Goal: Check status: Check status

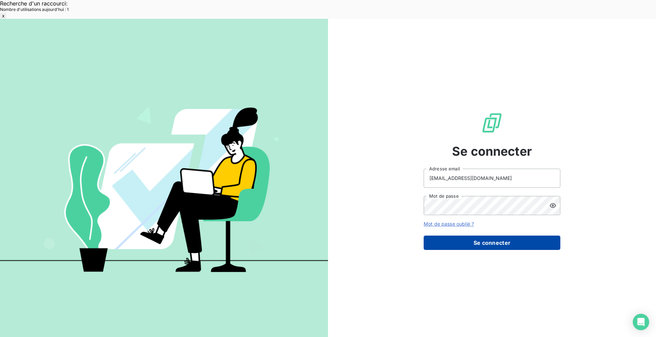
click at [508, 236] on button "Se connecter" at bounding box center [491, 243] width 137 height 14
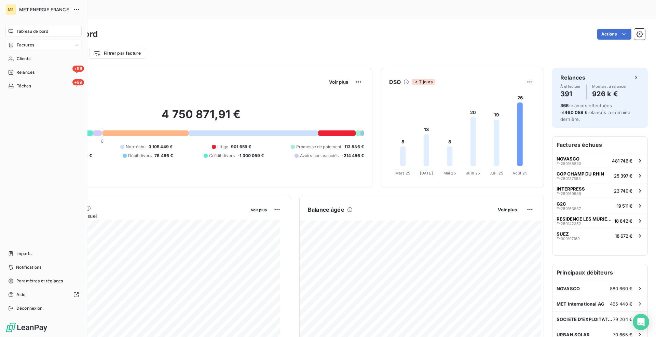
click at [17, 42] on div "Factures" at bounding box center [43, 45] width 76 height 11
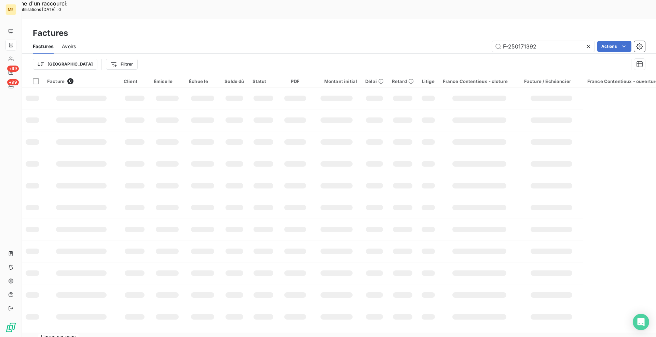
click at [587, 43] on icon at bounding box center [588, 46] width 7 height 7
click at [553, 41] on input "text" at bounding box center [543, 46] width 102 height 11
paste input "F-250172065"
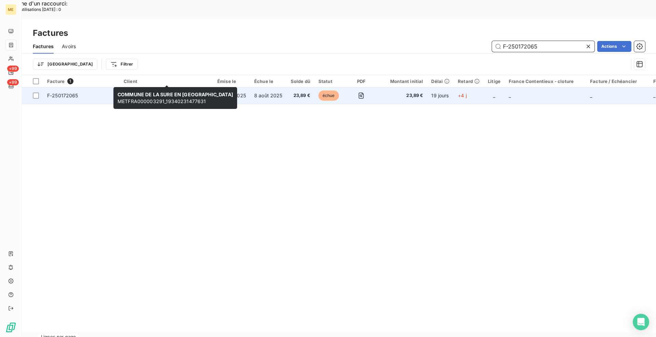
type input "F-250172065"
click at [152, 89] on span "COMMUNE DE LA SURE EN CHARTREUSE" at bounding box center [181, 92] width 114 height 6
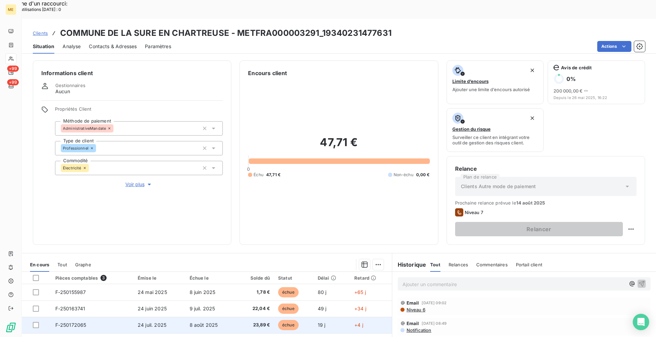
click at [74, 322] on span "F-250172065" at bounding box center [70, 325] width 31 height 6
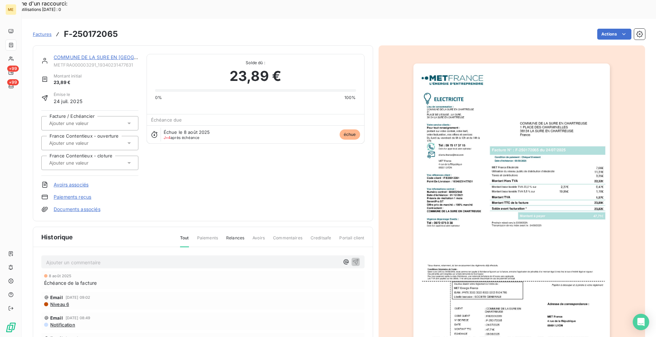
click at [483, 181] on img "button" at bounding box center [511, 203] width 196 height 278
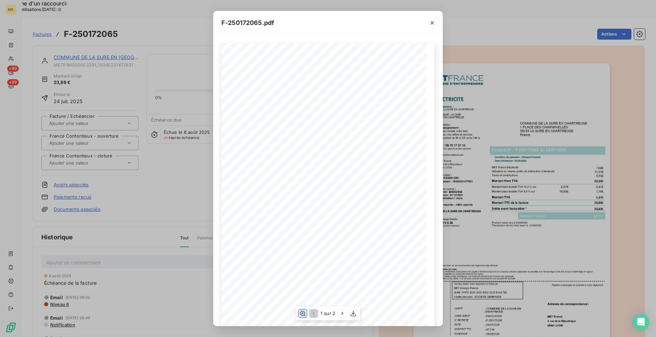
click at [306, 314] on button "button" at bounding box center [302, 313] width 8 height 8
